Goal: Find specific page/section: Find specific page/section

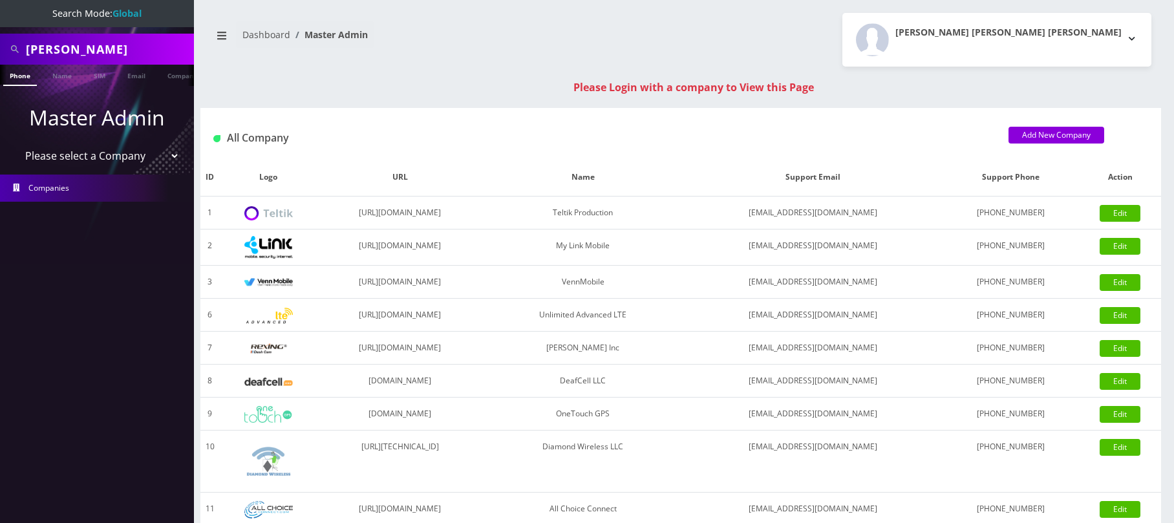
click at [78, 158] on select "Please select a Company Teltik Production My Link Mobile VennMobile Unlimited A…" at bounding box center [97, 156] width 165 height 25
select select "28"
click at [15, 144] on select "Please select a Company Teltik Production My Link Mobile VennMobile Unlimited A…" at bounding box center [97, 156] width 165 height 25
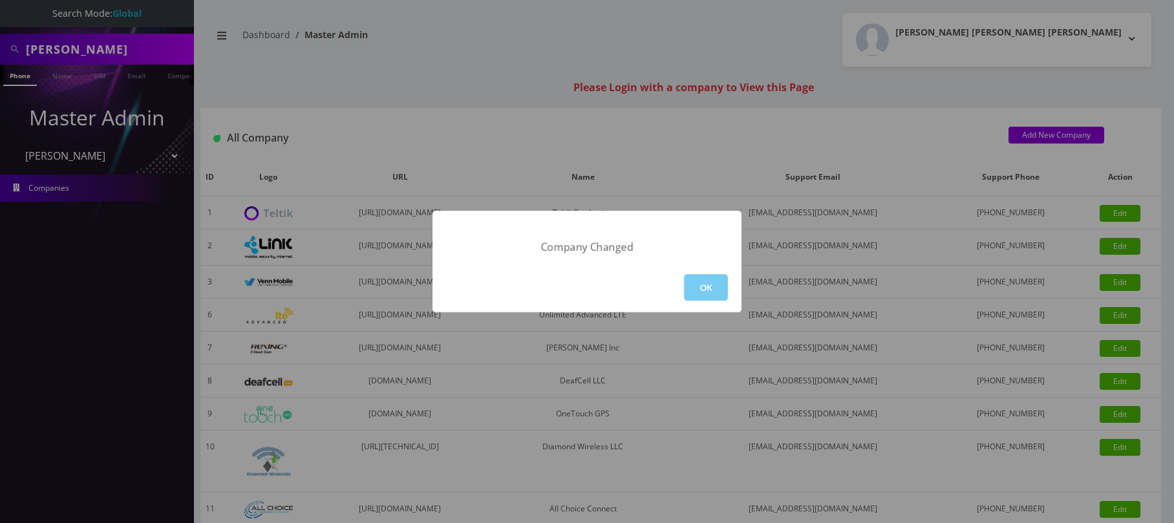
click at [714, 291] on button "OK" at bounding box center [706, 287] width 44 height 27
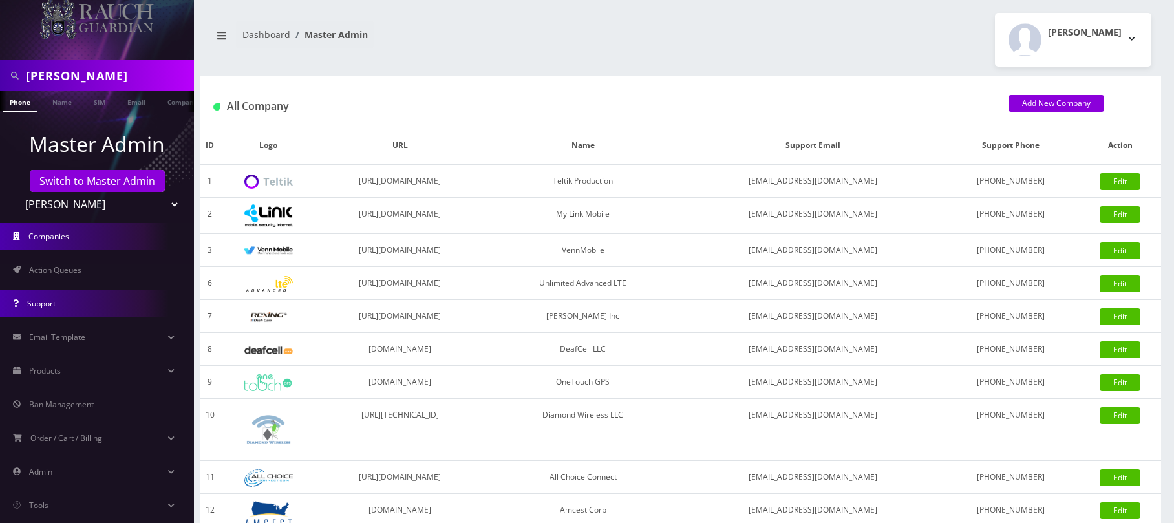
scroll to position [59, 0]
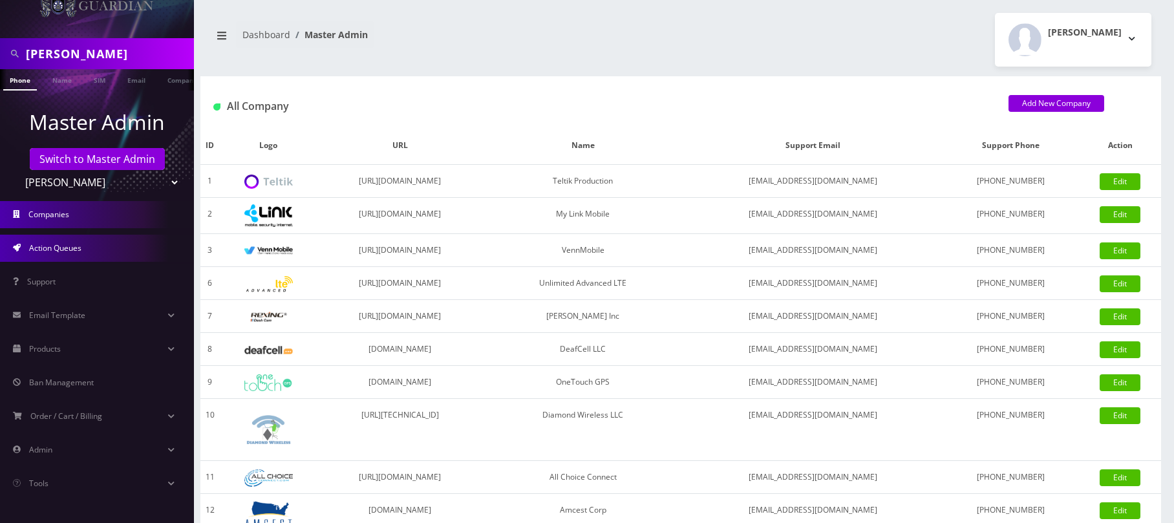
click at [116, 242] on link "Action Queues" at bounding box center [97, 248] width 194 height 27
